Goal: Information Seeking & Learning: Learn about a topic

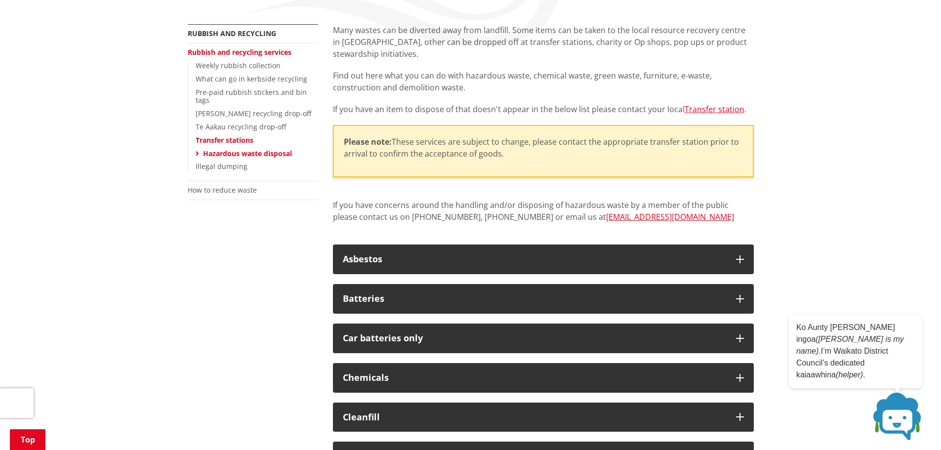
scroll to position [247, 0]
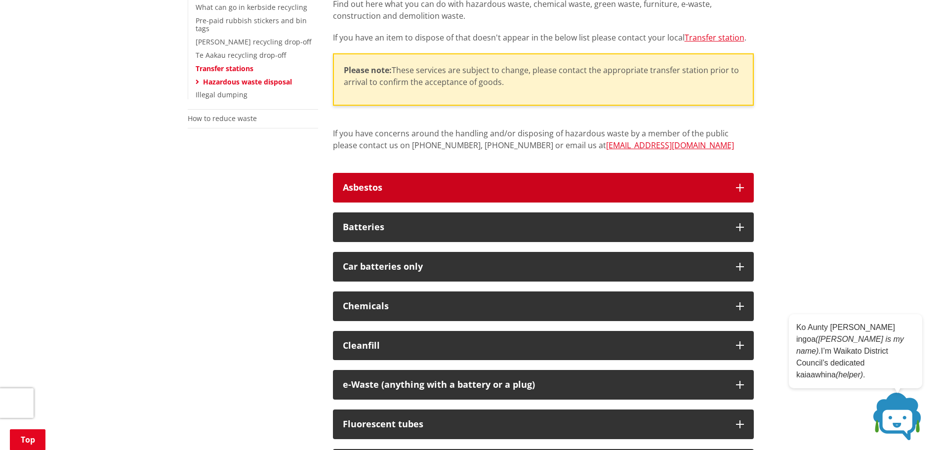
click at [598, 186] on div "Asbestos" at bounding box center [534, 188] width 383 height 10
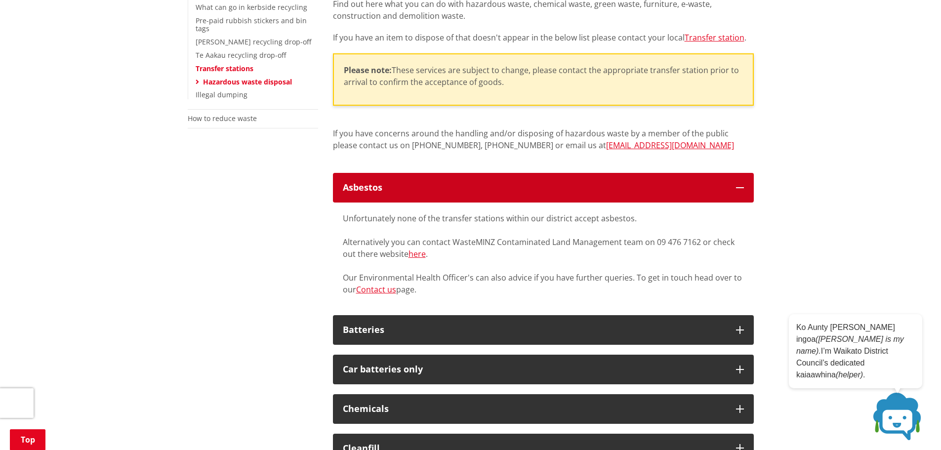
click at [705, 196] on button "Asbestos" at bounding box center [543, 188] width 421 height 30
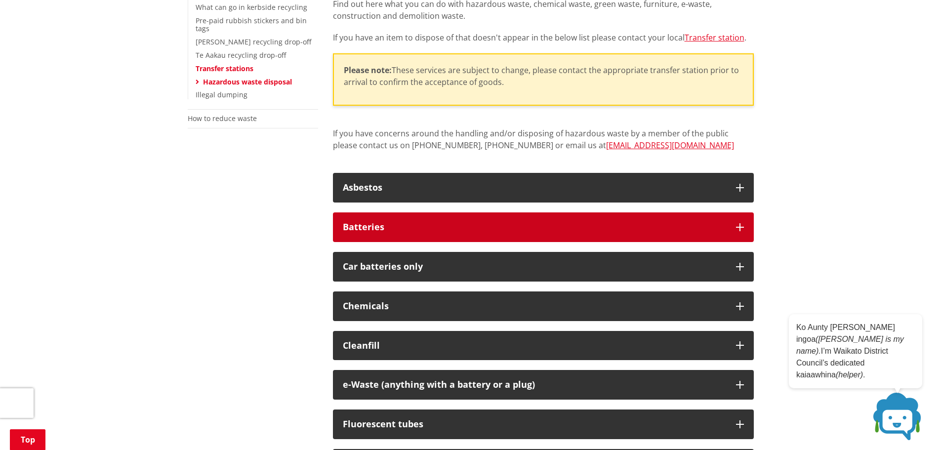
click at [650, 232] on div "Batteries" at bounding box center [534, 227] width 383 height 10
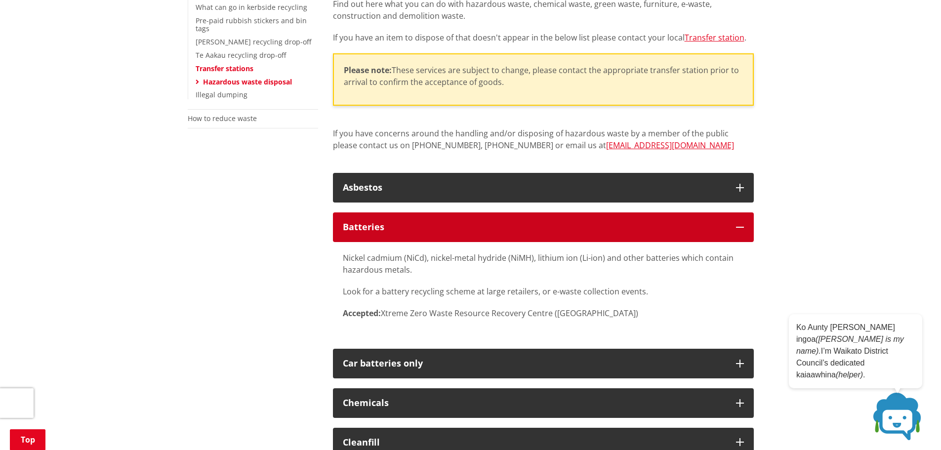
click at [664, 230] on div "Batteries" at bounding box center [534, 227] width 383 height 10
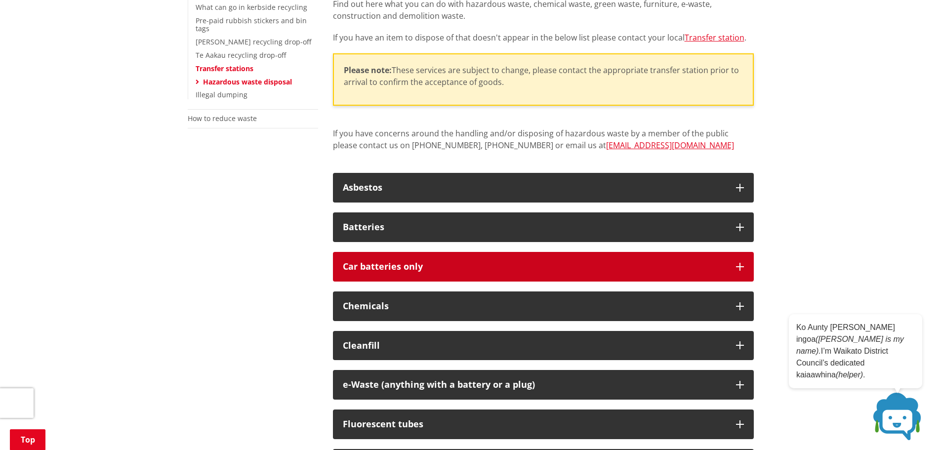
click at [615, 266] on div "Car batteries only" at bounding box center [534, 267] width 383 height 10
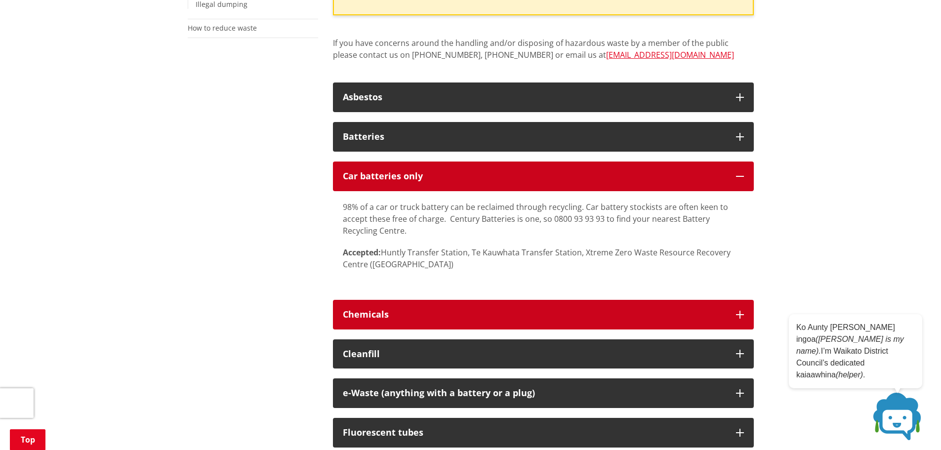
scroll to position [346, 0]
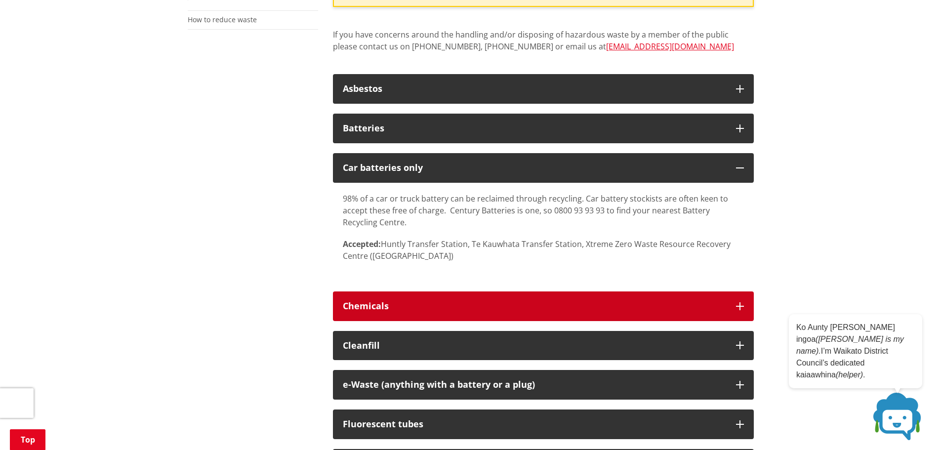
click at [620, 308] on div "Chemicals" at bounding box center [534, 306] width 383 height 10
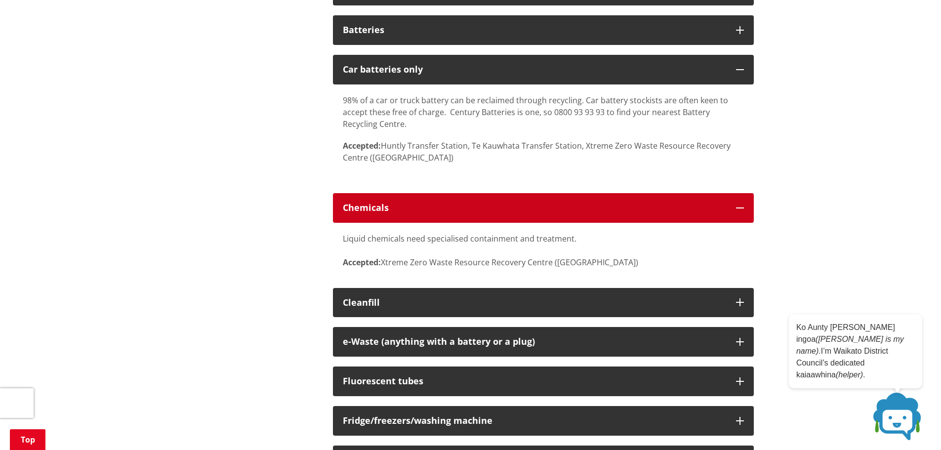
scroll to position [444, 0]
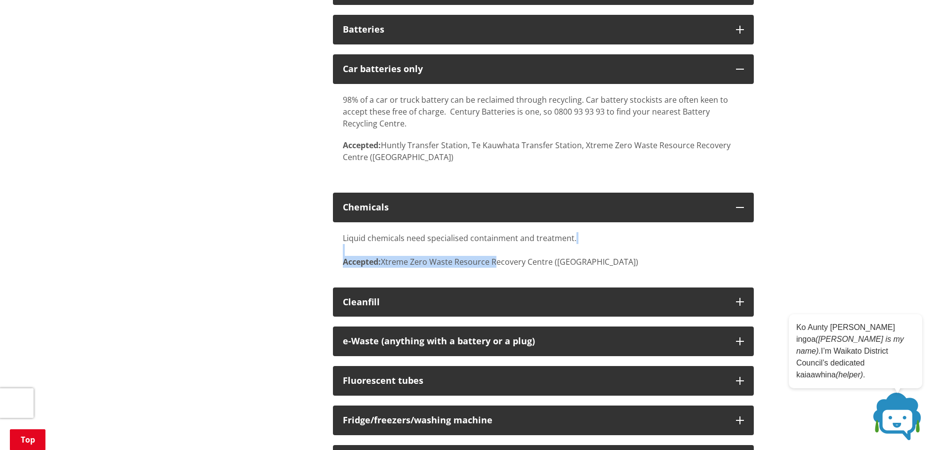
drag, startPoint x: 404, startPoint y: 250, endPoint x: 497, endPoint y: 271, distance: 95.0
click at [497, 271] on div "Liquid chemicals need specialised containment and treatment. Accepted: Xtreme Z…" at bounding box center [543, 249] width 421 height 55
click at [581, 273] on div "Liquid chemicals need specialised containment and treatment. Accepted: Xtreme Z…" at bounding box center [543, 249] width 421 height 55
drag, startPoint x: 590, startPoint y: 260, endPoint x: 381, endPoint y: 258, distance: 208.9
click at [381, 258] on div "Liquid chemicals need specialised containment and treatment. Accepted: Xtreme Z…" at bounding box center [543, 250] width 401 height 36
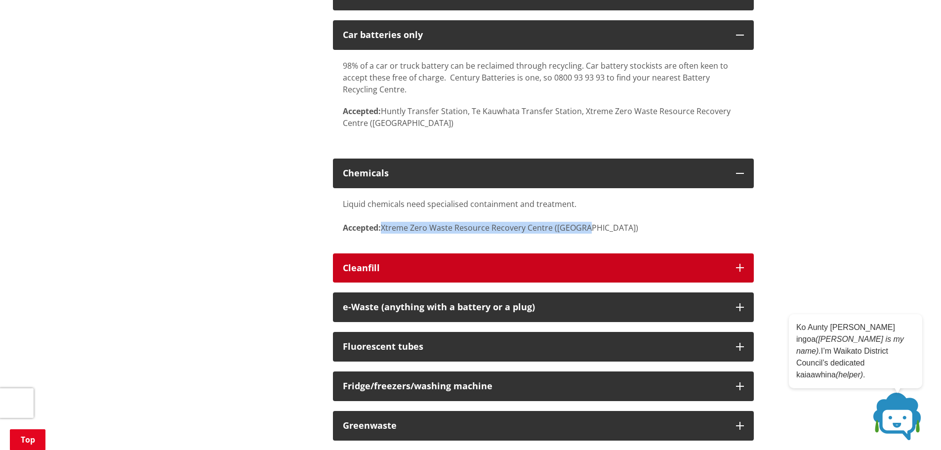
scroll to position [494, 0]
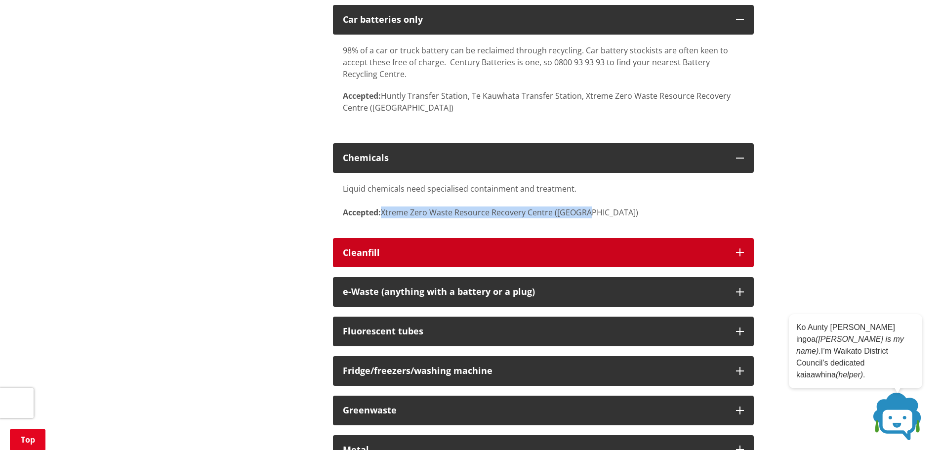
click at [506, 255] on div "Cleanfill" at bounding box center [534, 253] width 383 height 10
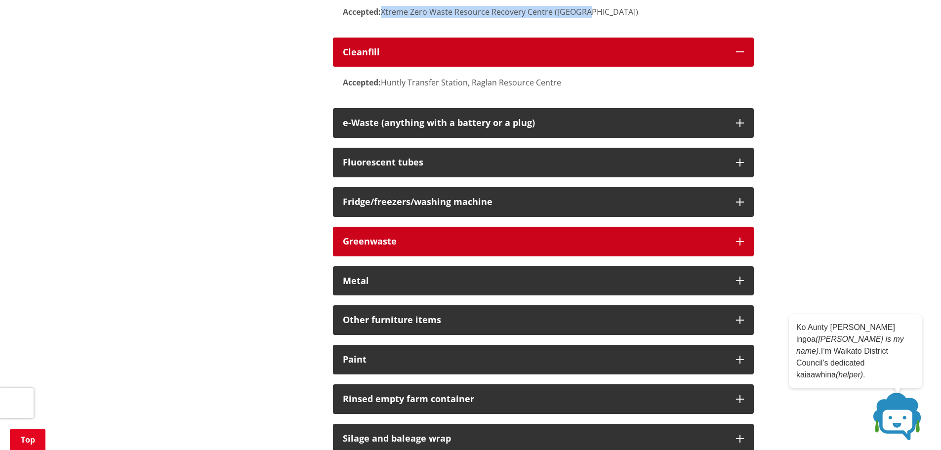
scroll to position [741, 0]
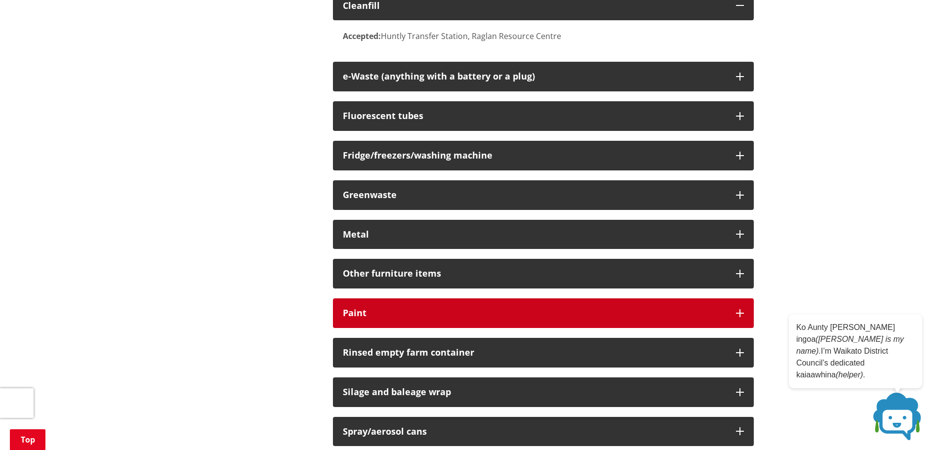
click at [499, 316] on div "Paint" at bounding box center [534, 313] width 383 height 10
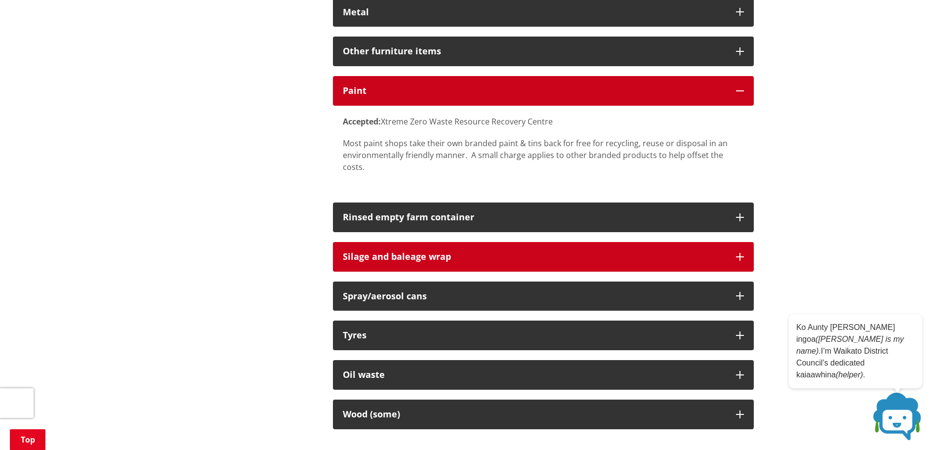
scroll to position [988, 0]
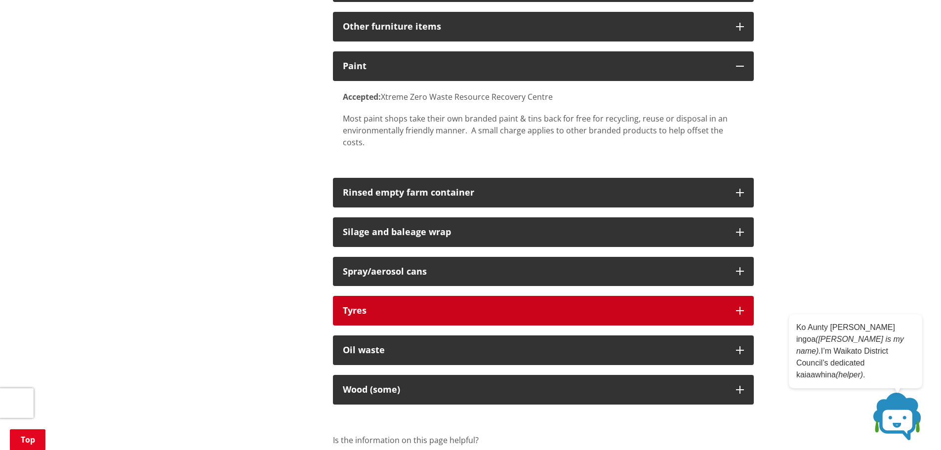
click at [478, 310] on button "Tyres" at bounding box center [543, 311] width 421 height 30
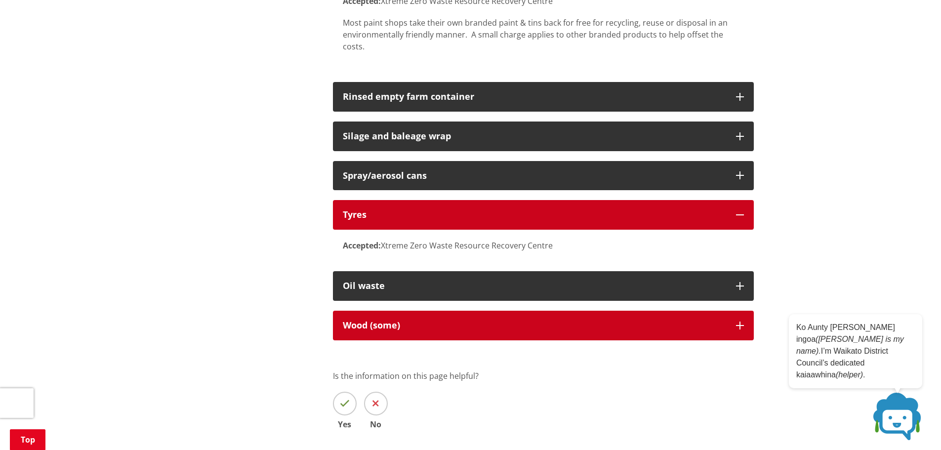
scroll to position [1086, 0]
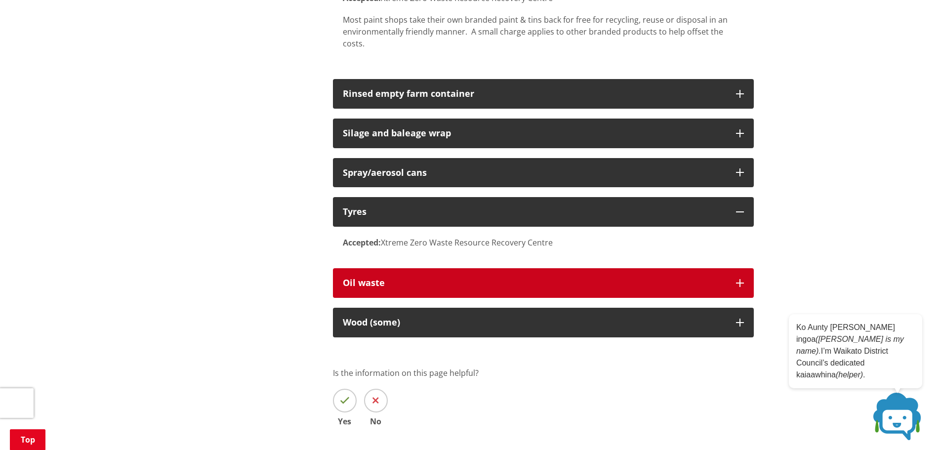
click at [504, 282] on button "Oil waste" at bounding box center [543, 283] width 421 height 30
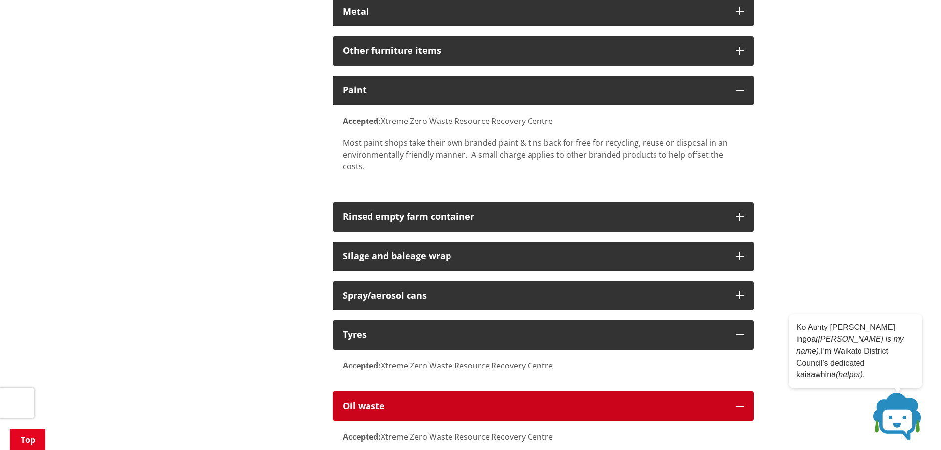
scroll to position [839, 0]
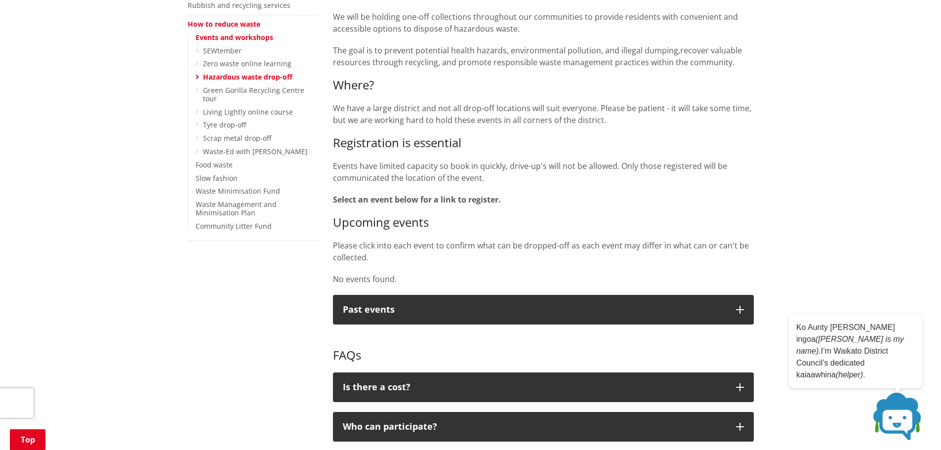
scroll to position [198, 0]
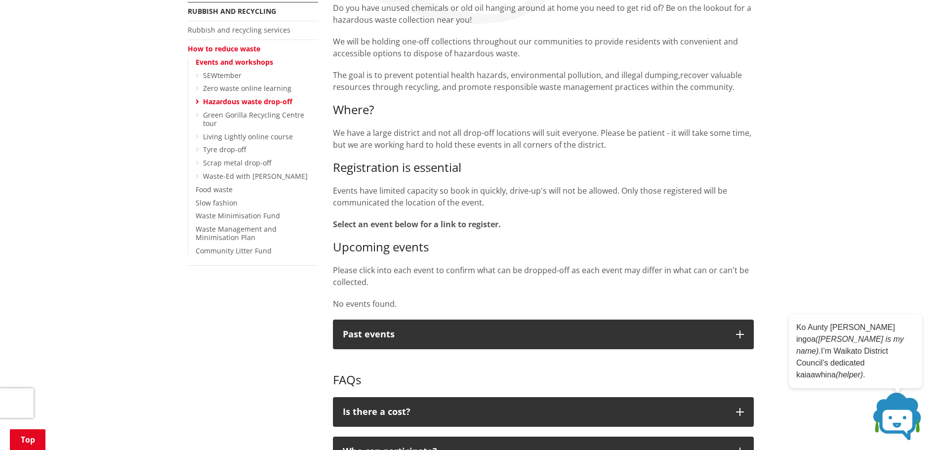
click at [379, 224] on strong "Select an event below for a link to register." at bounding box center [417, 224] width 168 height 11
click at [378, 224] on strong "Select an event below for a link to register." at bounding box center [417, 224] width 168 height 11
click at [503, 229] on p "Select an event below for a link to register." at bounding box center [543, 224] width 421 height 12
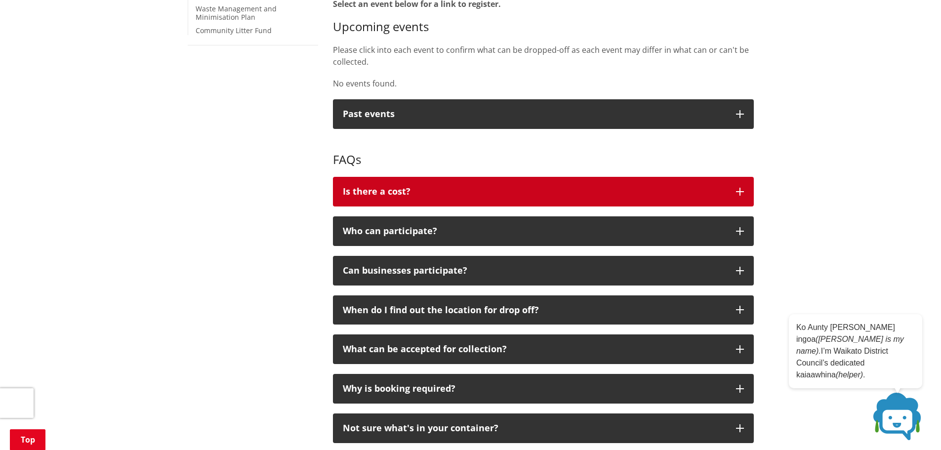
scroll to position [395, 0]
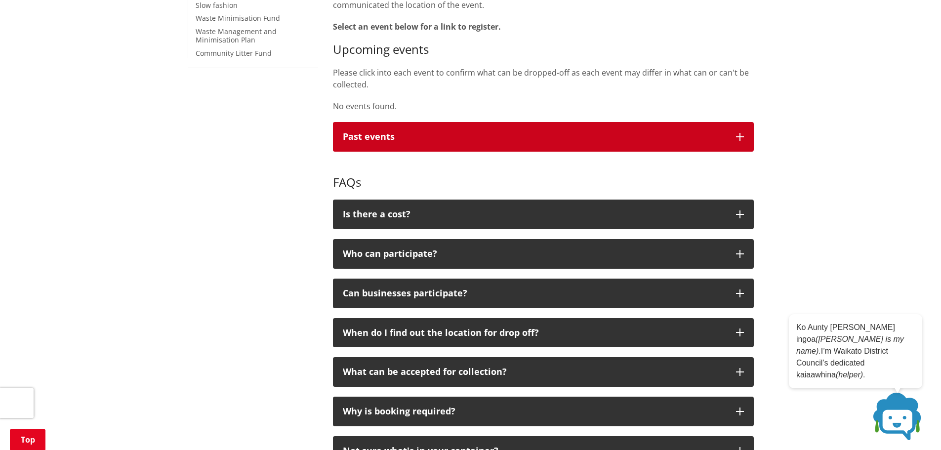
click at [747, 146] on button "Past events" at bounding box center [543, 137] width 421 height 30
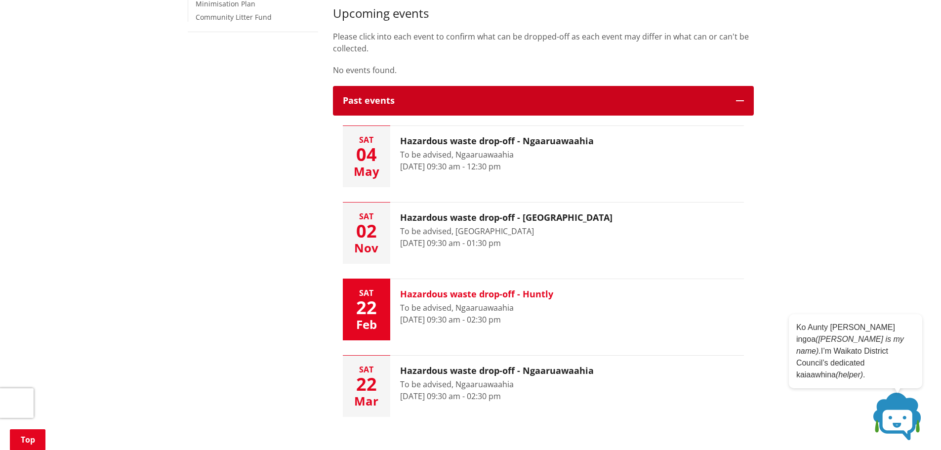
scroll to position [494, 0]
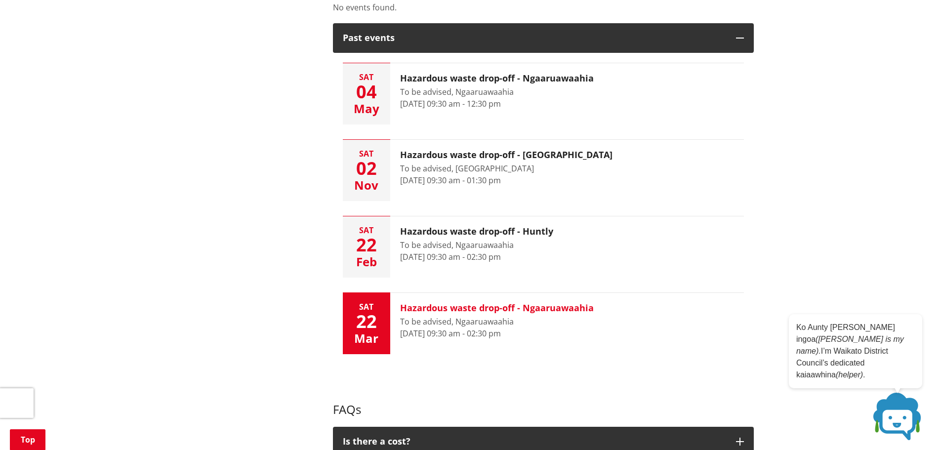
click at [443, 310] on h3 "Hazardous waste drop-off - Ngaaruawaahia" at bounding box center [497, 308] width 194 height 11
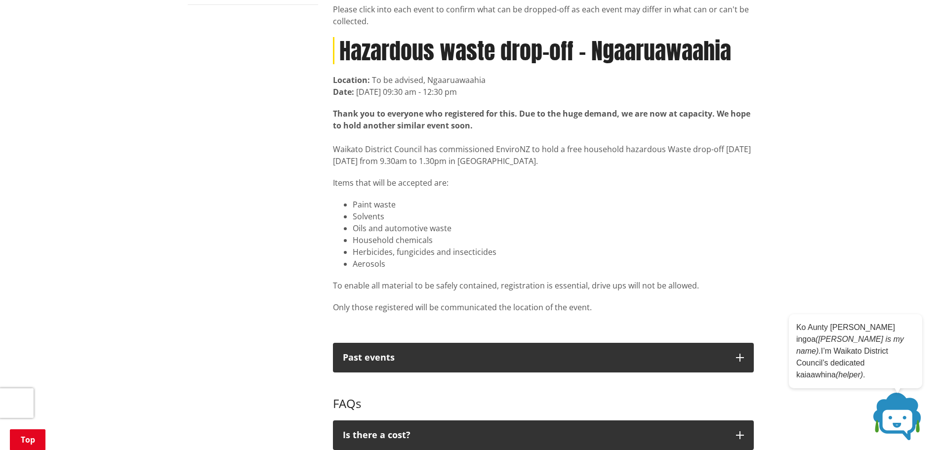
scroll to position [494, 0]
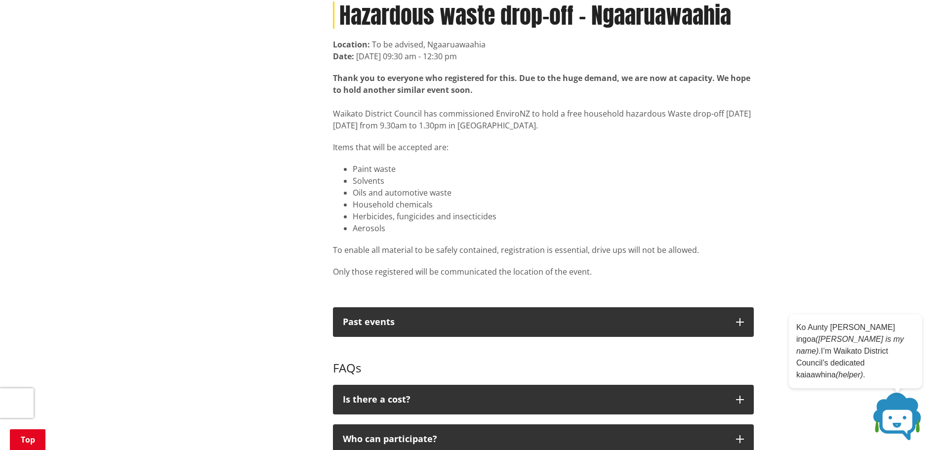
click at [516, 110] on p "Thank you to everyone who registered for this. Due to the huge demand, we are n…" at bounding box center [543, 101] width 421 height 59
copy p "EnviroNZ"
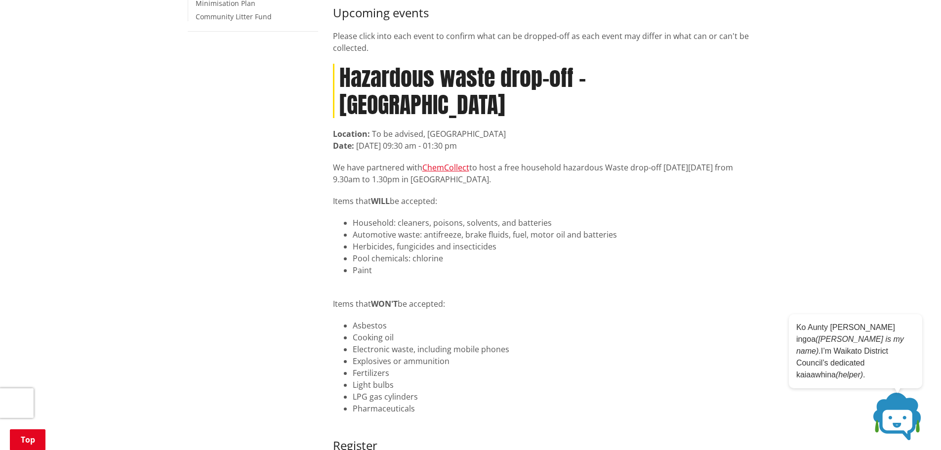
scroll to position [444, 0]
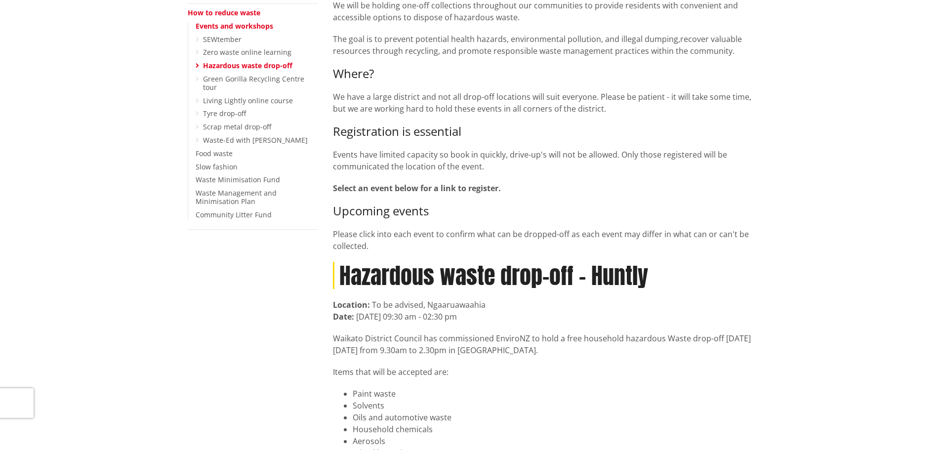
scroll to position [296, 0]
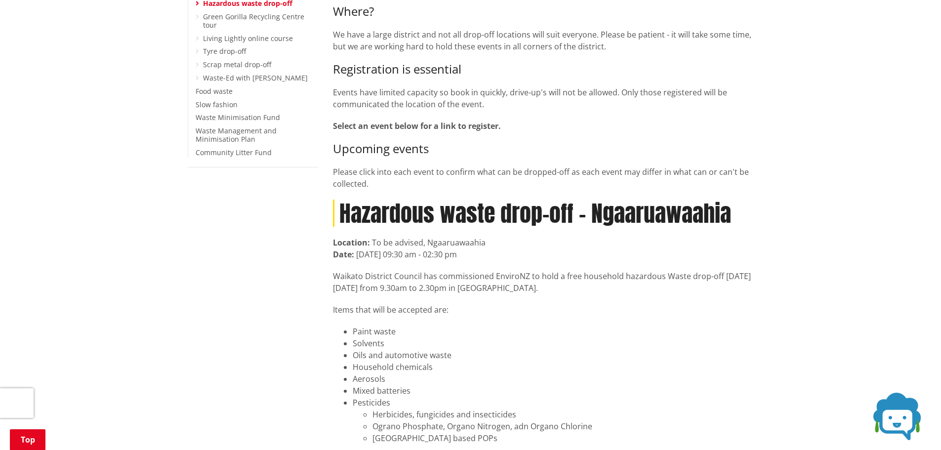
scroll to position [296, 0]
